Goal: Information Seeking & Learning: Learn about a topic

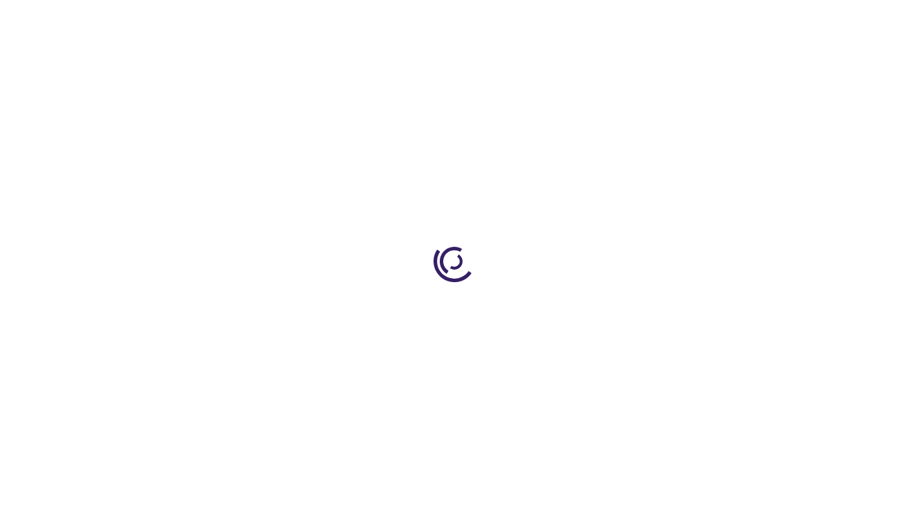
type input "0"
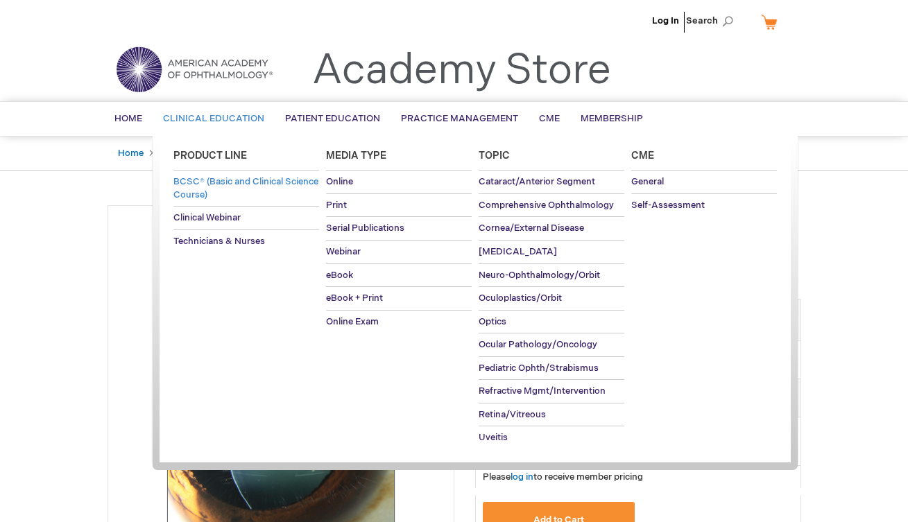
click at [221, 185] on span "BCSC® (Basic and Clinical Science Course)" at bounding box center [245, 188] width 145 height 24
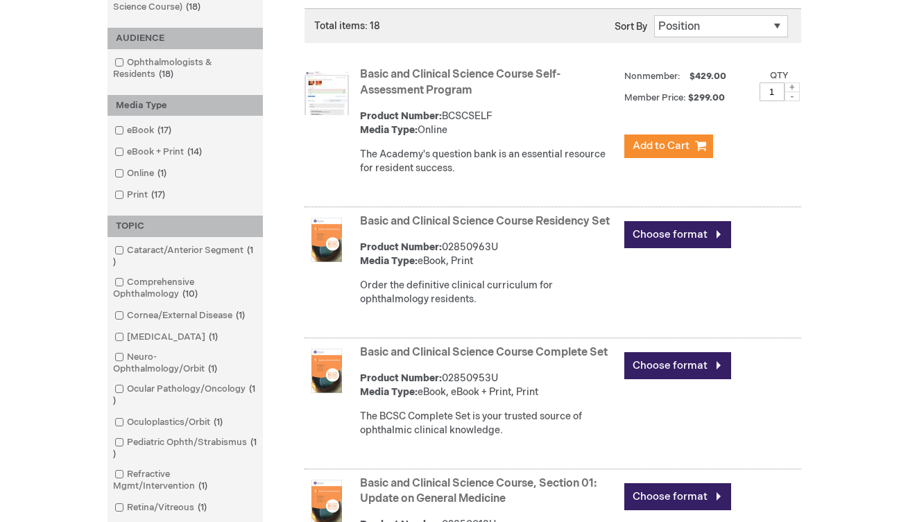
scroll to position [275, 0]
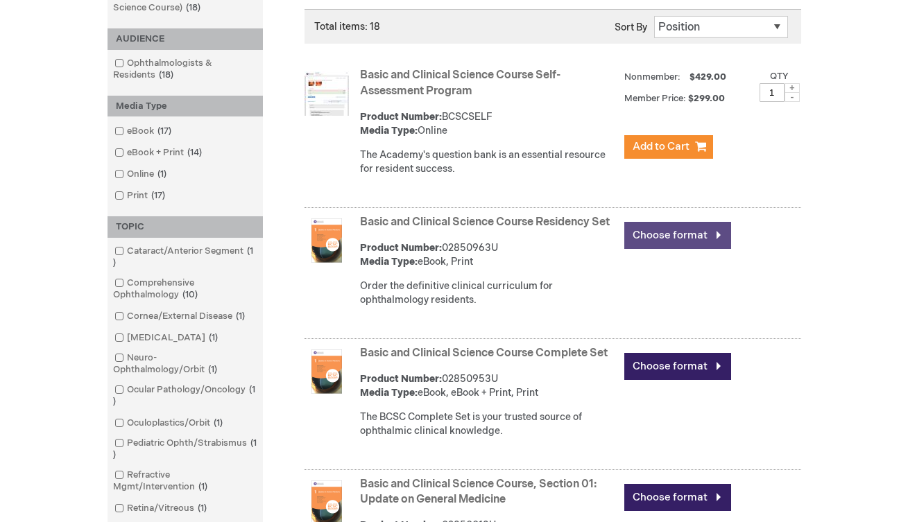
click at [666, 230] on link "Choose format" at bounding box center [677, 235] width 107 height 27
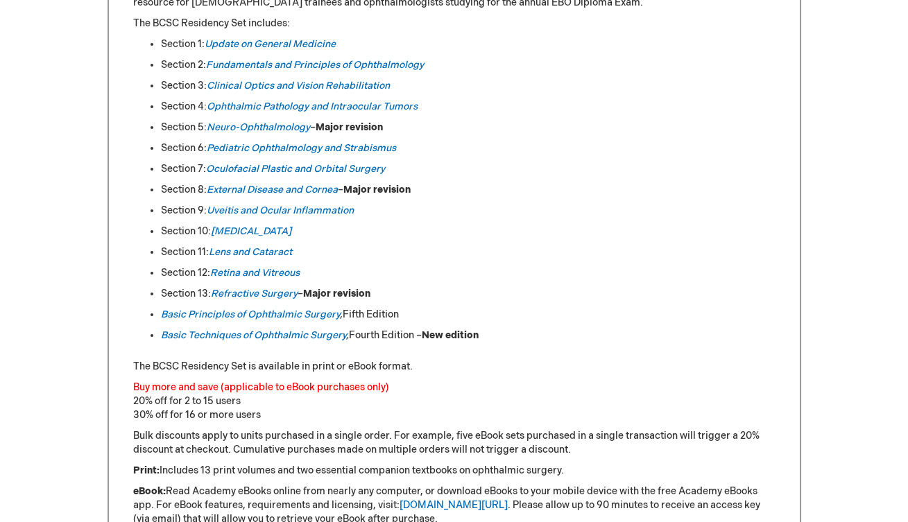
scroll to position [748, 0]
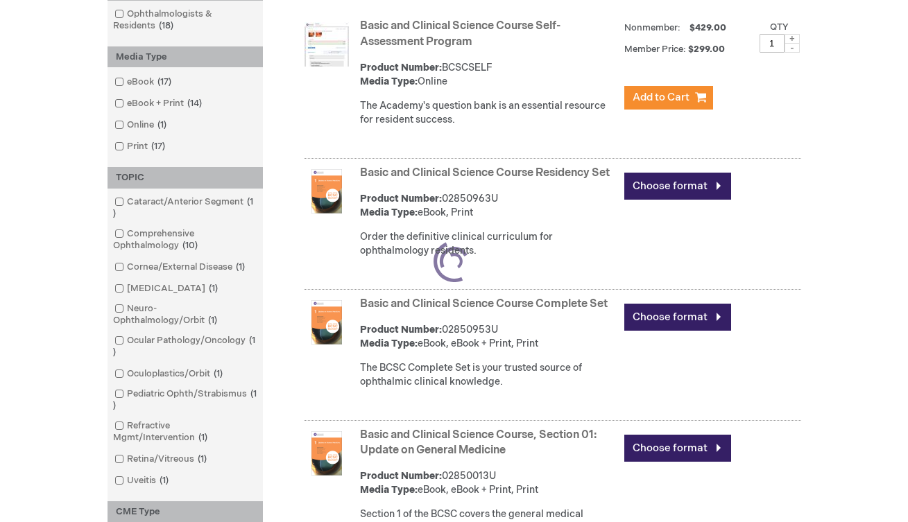
scroll to position [333, 0]
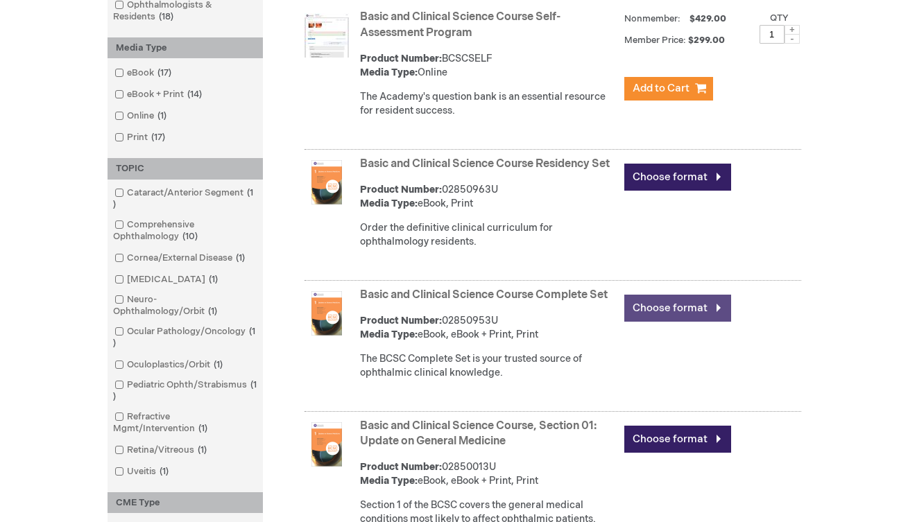
click at [691, 316] on link "Choose format" at bounding box center [677, 308] width 107 height 27
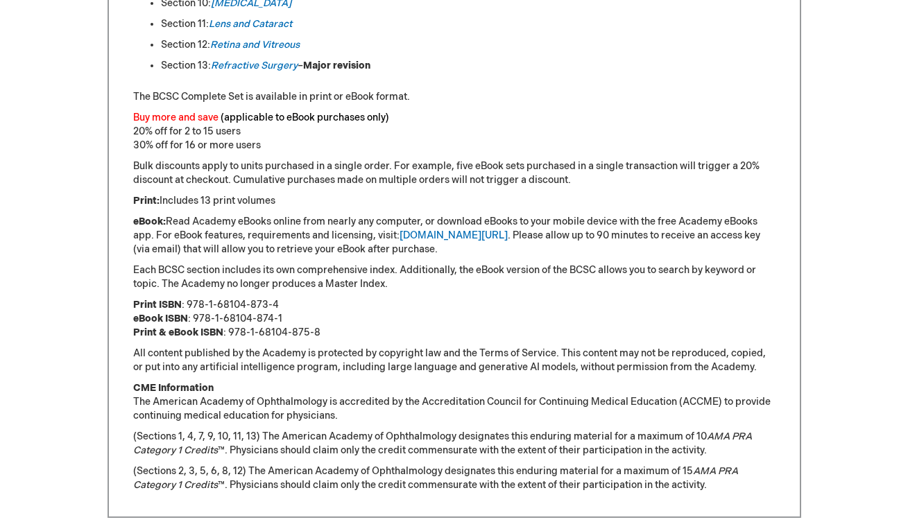
scroll to position [1014, 0]
click at [458, 301] on p "Print ISBN : 978-1-68104-873-4 eBook ISBN : 978-1-68104-874-1 Print & eBook ISB…" at bounding box center [454, 320] width 642 height 42
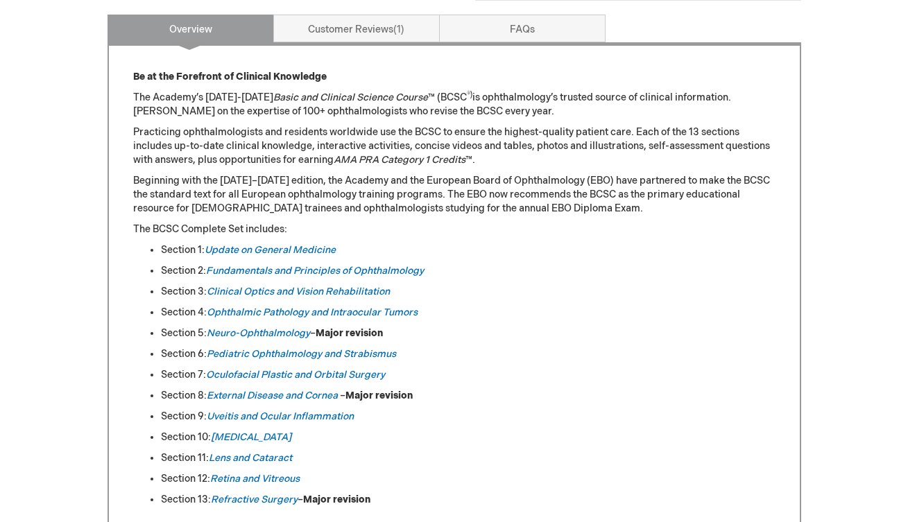
scroll to position [579, 0]
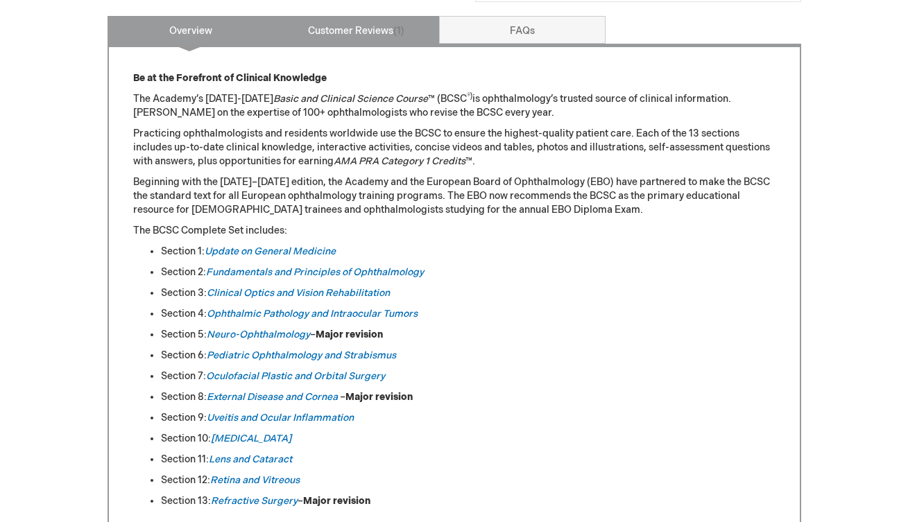
click at [404, 31] on span "1" at bounding box center [398, 31] width 11 height 12
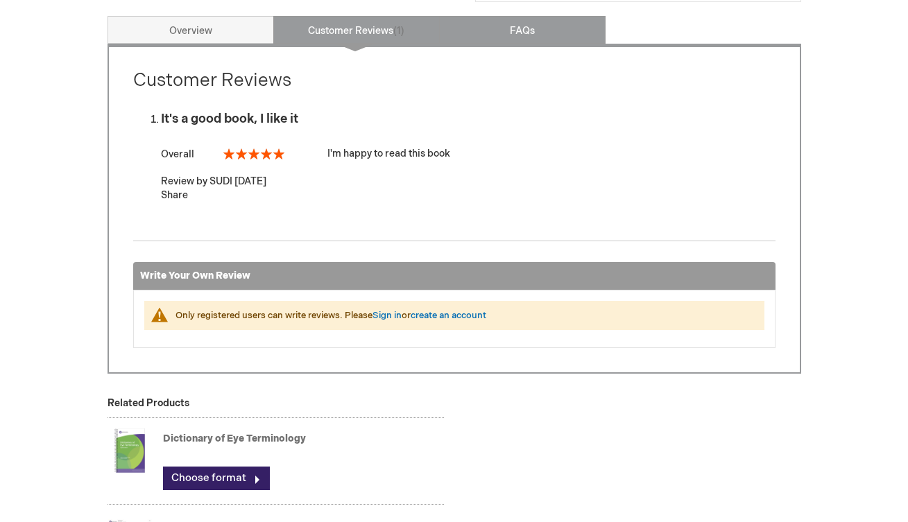
click at [493, 31] on link "FAQs" at bounding box center [522, 30] width 166 height 28
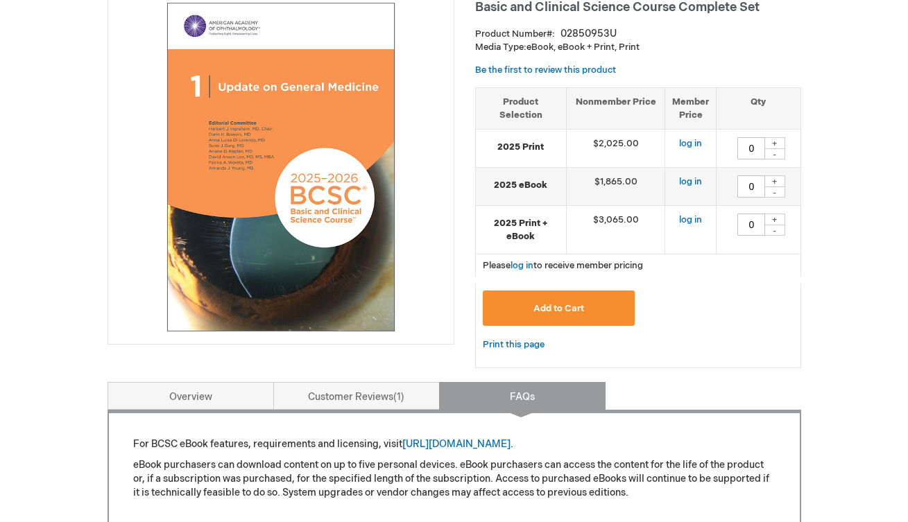
scroll to position [214, 1]
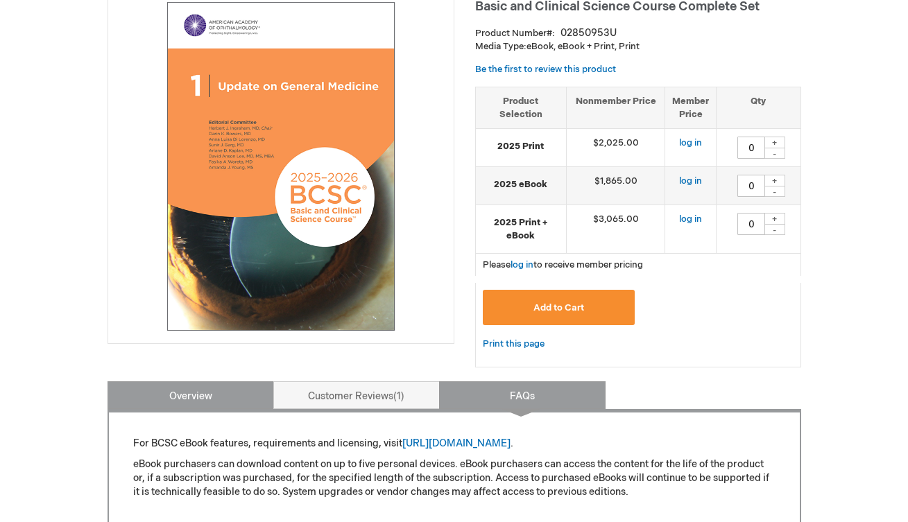
click at [191, 388] on link "Overview" at bounding box center [190, 395] width 166 height 28
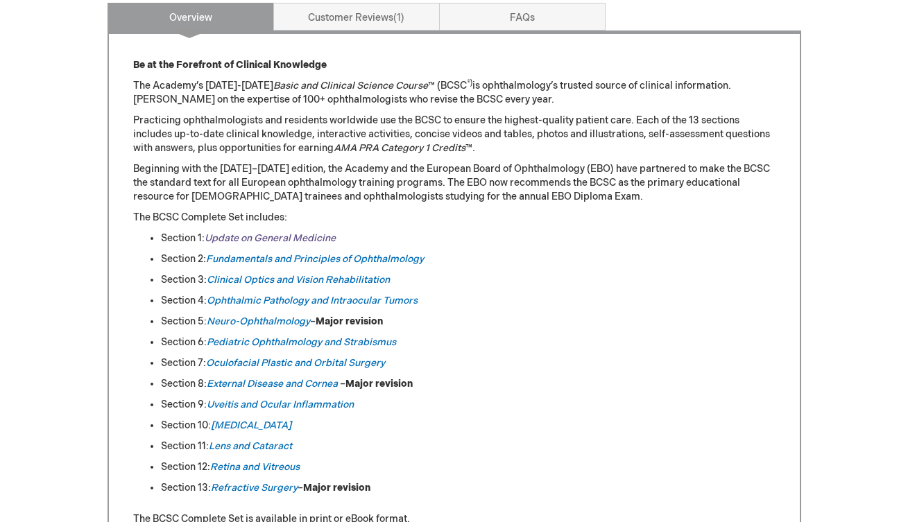
click at [236, 241] on link "Update on General Medicine" at bounding box center [270, 238] width 131 height 12
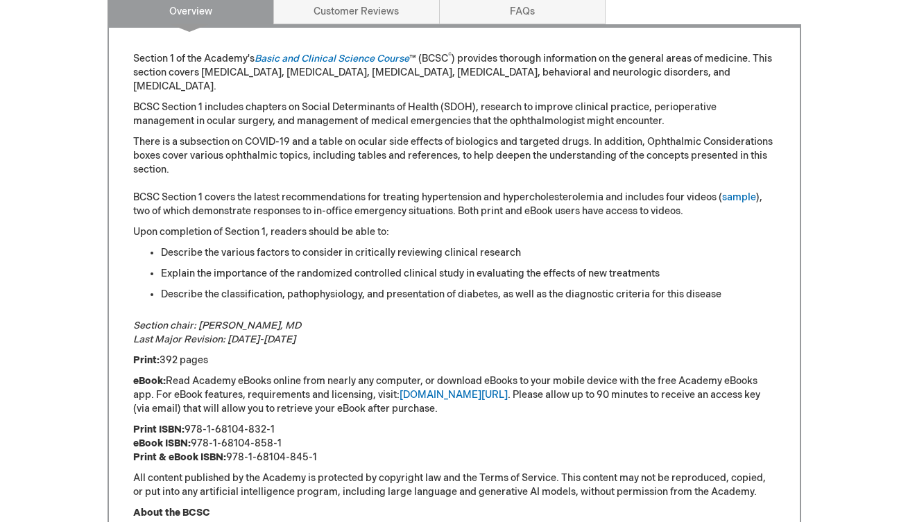
scroll to position [688, 0]
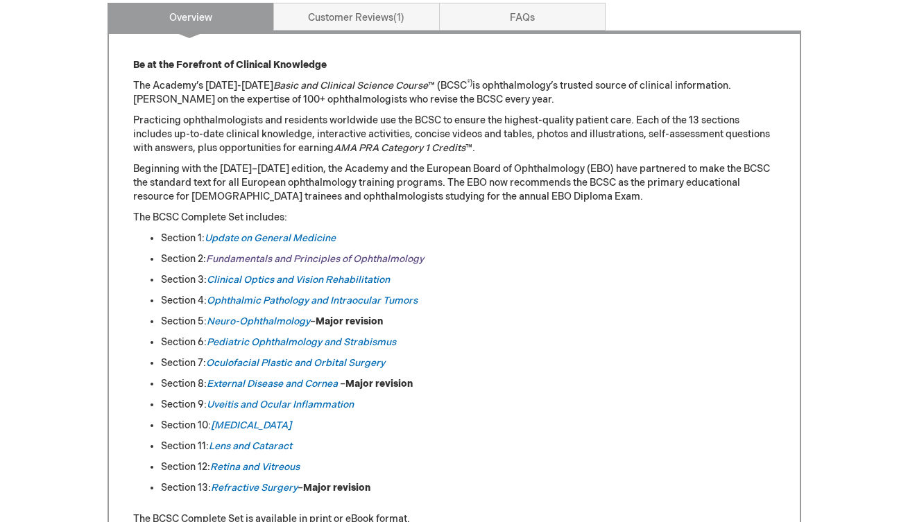
click at [227, 256] on link "Fundamentals and Principles of Ophthalmology" at bounding box center [315, 259] width 218 height 12
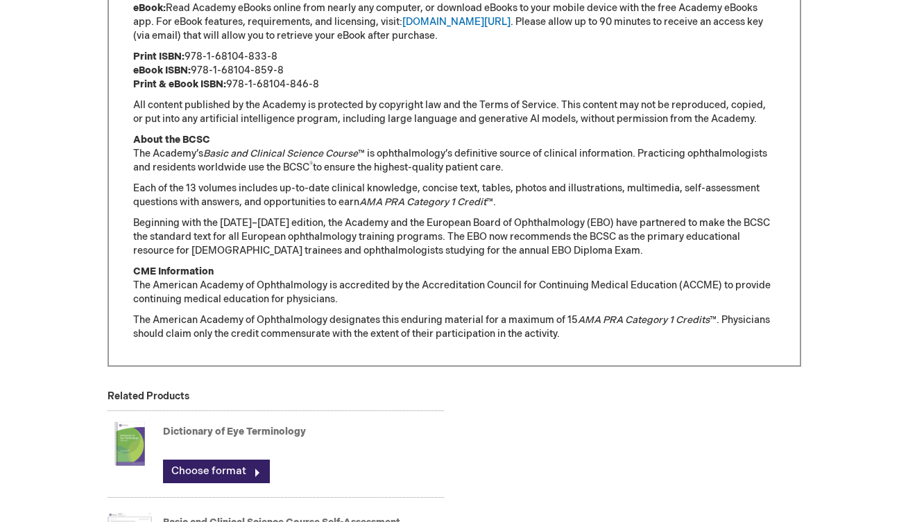
scroll to position [1062, 0]
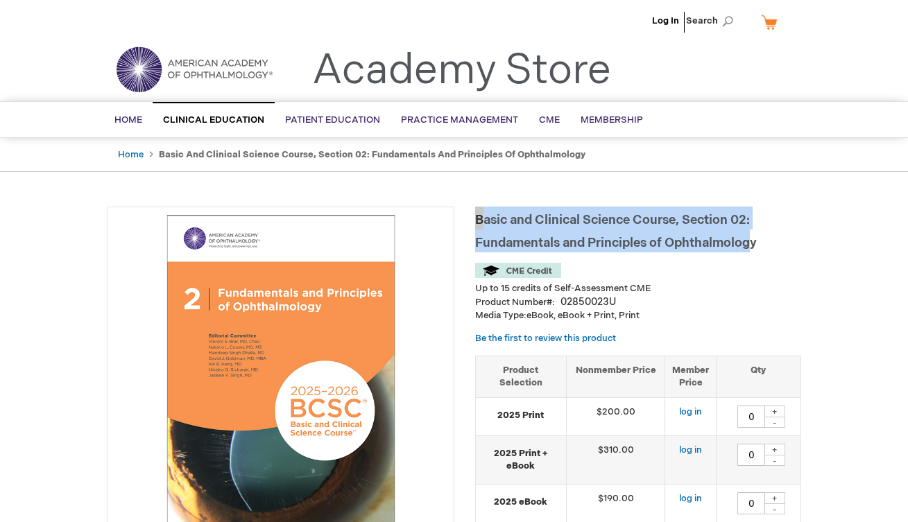
drag, startPoint x: 471, startPoint y: 216, endPoint x: 766, endPoint y: 241, distance: 295.7
copy span "Basic and Clinical Science Course, Section 02: Fundamentals and Principles of O…"
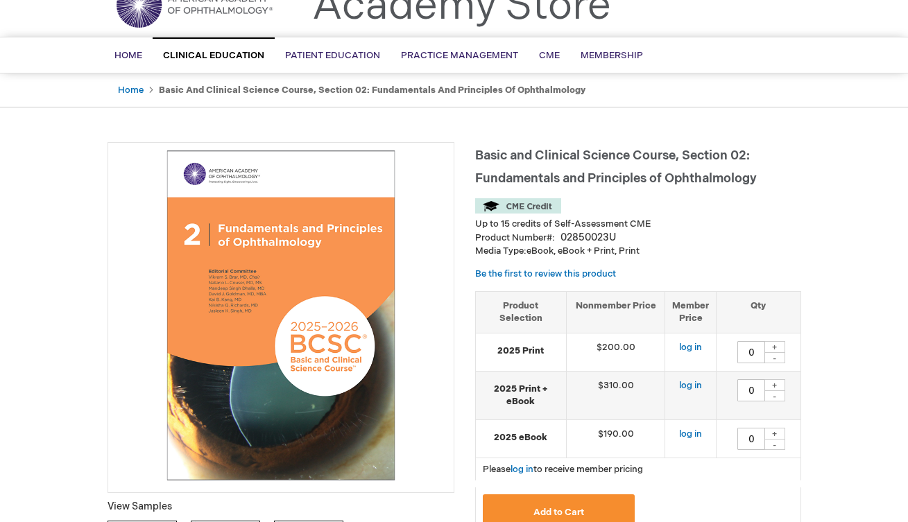
scroll to position [66, 0]
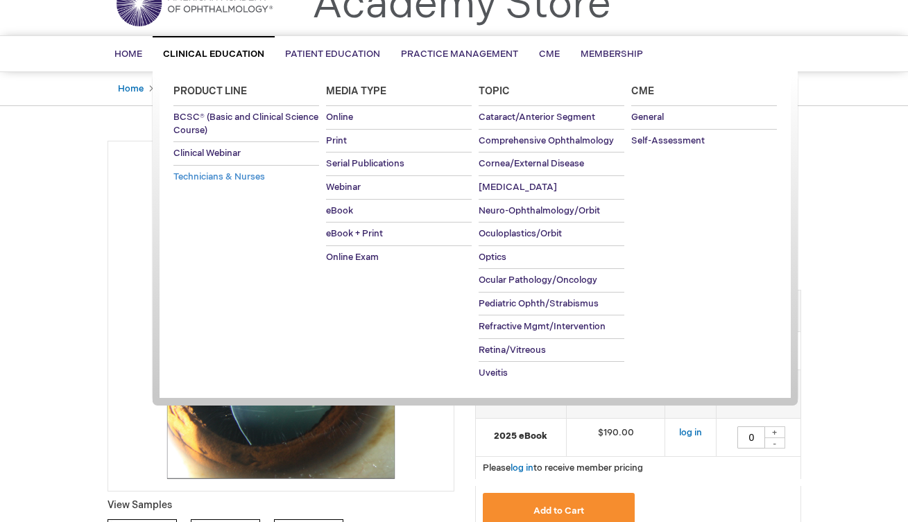
click at [205, 174] on span "Technicians & Nurses" at bounding box center [219, 176] width 92 height 11
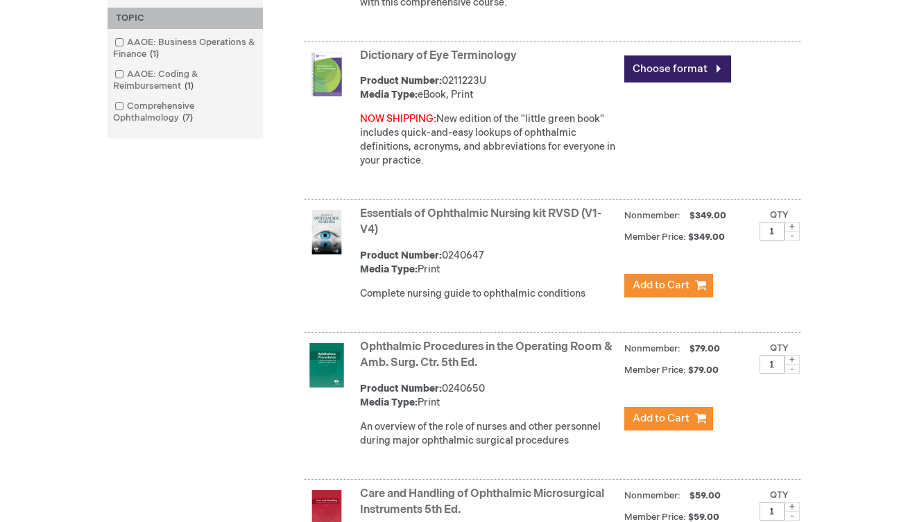
scroll to position [557, 0]
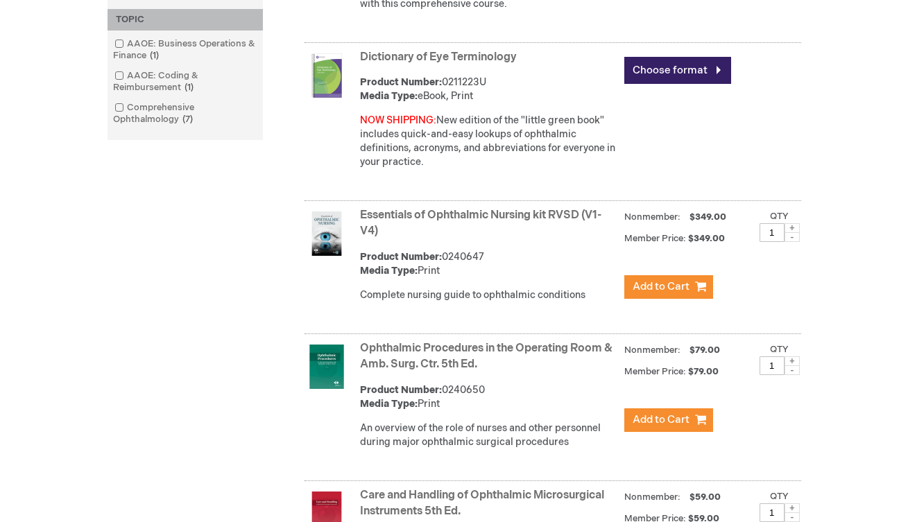
click at [374, 211] on link "Essentials of Ophthalmic Nursing kit RVSD (V1-V4)" at bounding box center [480, 223] width 241 height 29
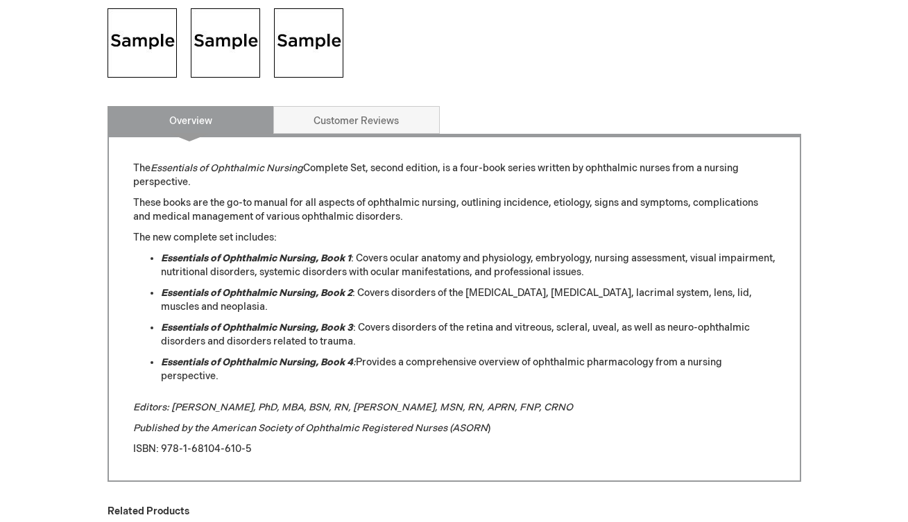
scroll to position [577, 0]
click at [472, 217] on p "These books are the go-to manual for all aspects of ophthalmic nursing, outlini…" at bounding box center [454, 210] width 642 height 28
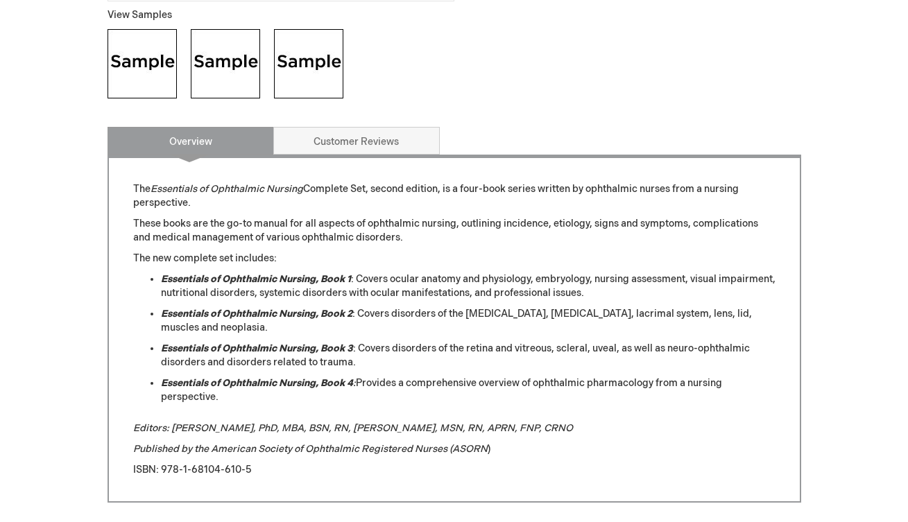
scroll to position [557, 0]
drag, startPoint x: 154, startPoint y: 187, endPoint x: 304, endPoint y: 191, distance: 150.6
click at [303, 191] on em "Essentials of Ophthalmic Nursing" at bounding box center [226, 188] width 153 height 12
copy p "Essentials of Ophthalmic Nursing"
